Goal: Transaction & Acquisition: Purchase product/service

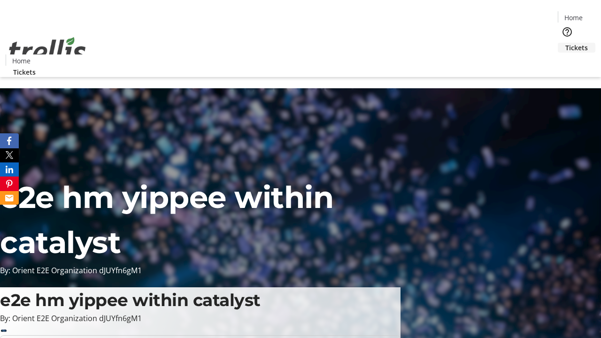
click at [566, 43] on span "Tickets" at bounding box center [577, 48] width 23 height 10
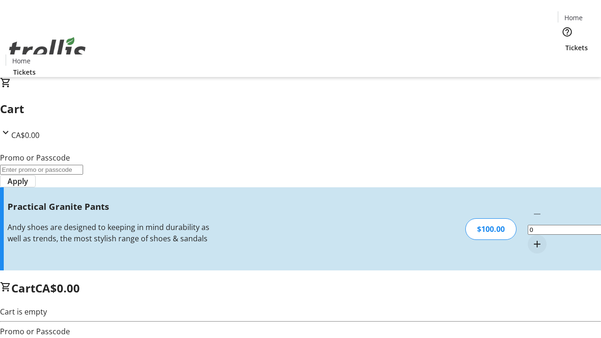
click at [532, 239] on mat-icon "Increment by one" at bounding box center [537, 244] width 11 height 11
type input "1"
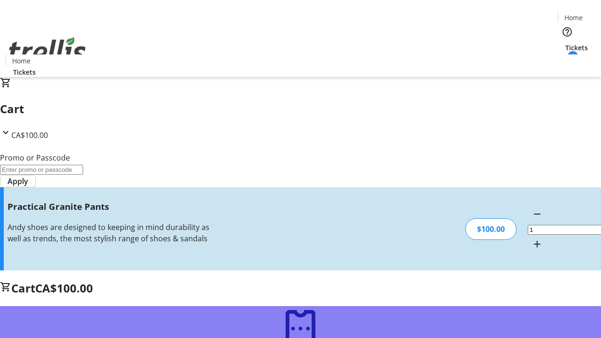
type input "FREE"
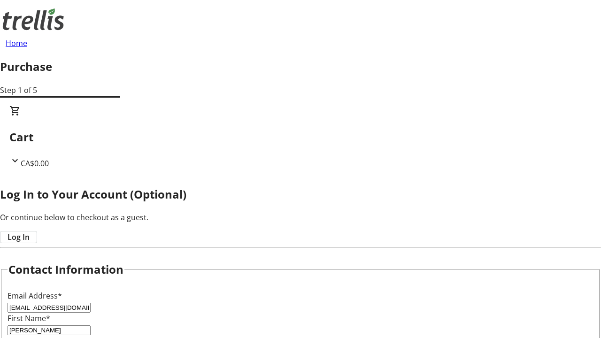
type input "[PERSON_NAME]"
type input "Bayer"
